Goal: Transaction & Acquisition: Purchase product/service

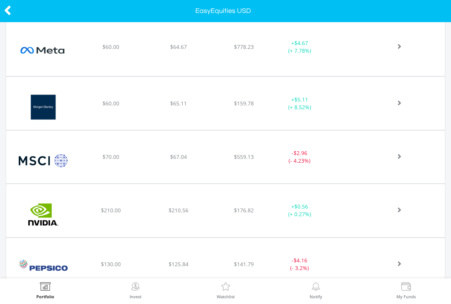
scroll to position [517, 0]
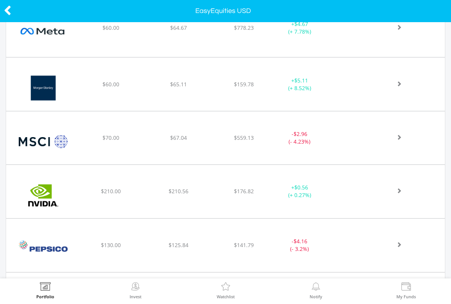
click at [326, 196] on div "+ $0.56 (+ 0.27%)" at bounding box center [299, 191] width 58 height 15
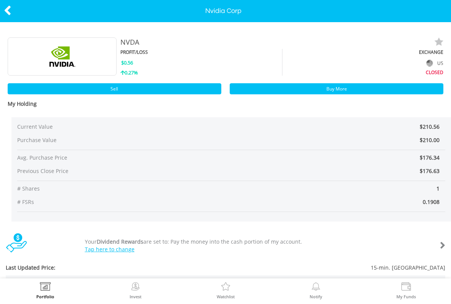
click at [310, 87] on link "Buy More" at bounding box center [335, 88] width 213 height 11
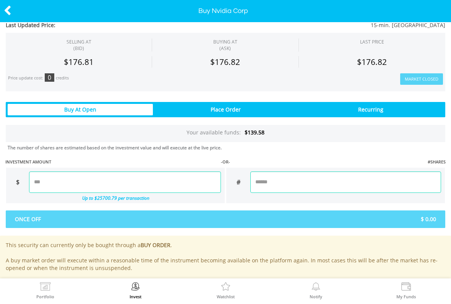
scroll to position [438, 0]
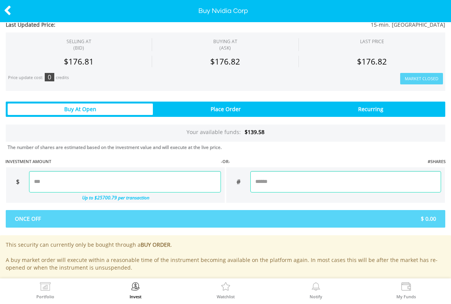
click at [157, 173] on input "number" at bounding box center [125, 181] width 192 height 21
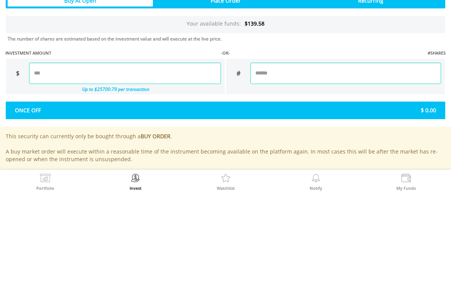
click at [335, 52] on div "Last Updated Price: 15-min. Delayed SELLING AT (BID) BUYING AT (ASK) LAST PRICE" at bounding box center [225, 30] width 451 height 526
type input "*****"
type input "******"
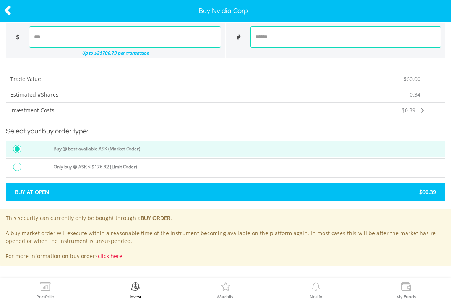
scroll to position [582, 0]
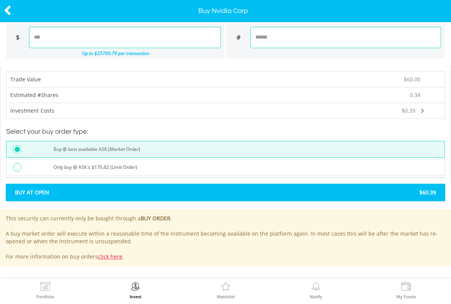
click at [252, 190] on span "$60.39" at bounding box center [333, 193] width 216 height 8
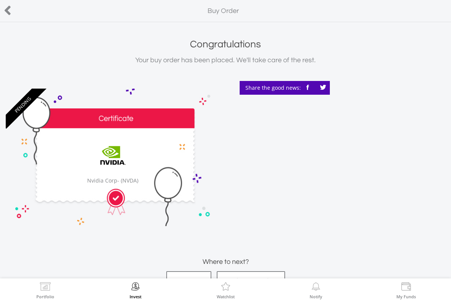
click at [136, 292] on img at bounding box center [135, 287] width 12 height 11
